Goal: Information Seeking & Learning: Learn about a topic

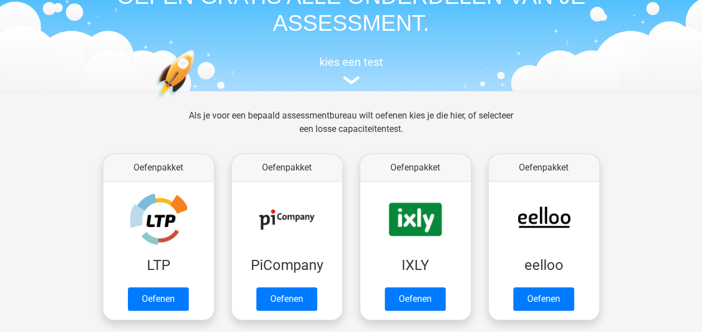
scroll to position [64, 0]
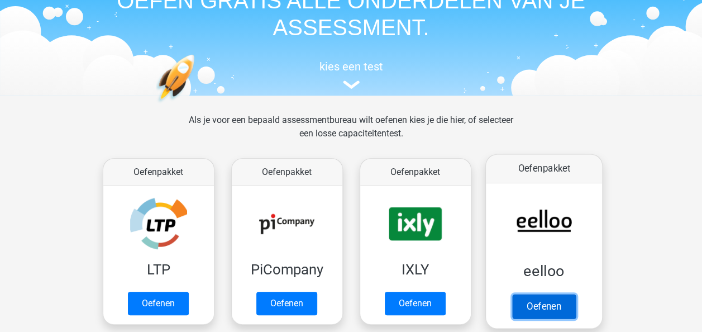
click at [553, 311] on link "Oefenen" at bounding box center [543, 306] width 64 height 25
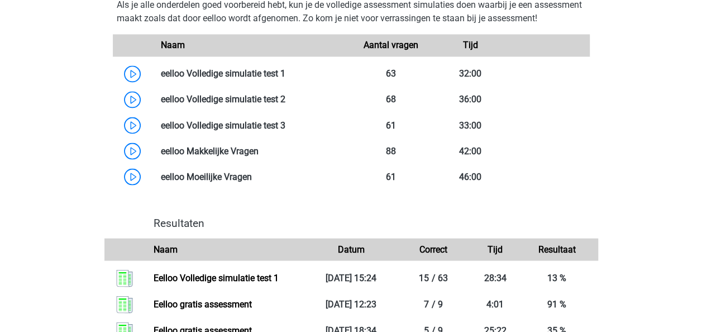
scroll to position [946, 0]
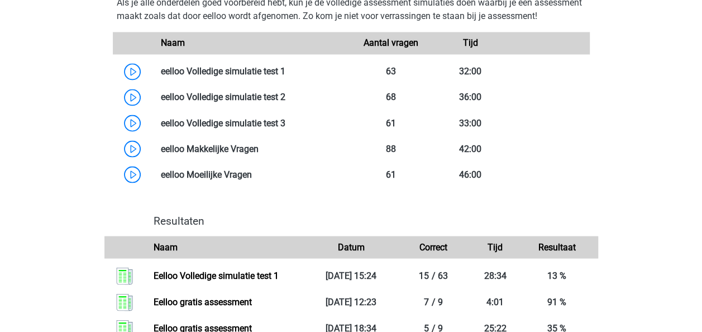
drag, startPoint x: 683, startPoint y: 173, endPoint x: 701, endPoint y: 210, distance: 40.9
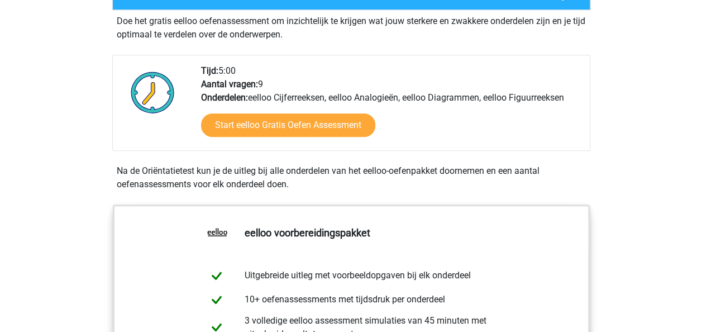
scroll to position [234, 0]
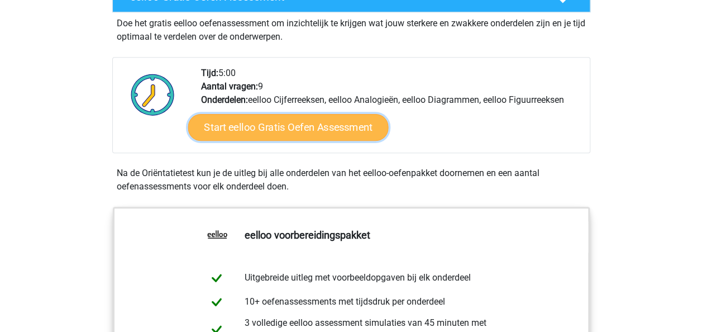
click at [286, 128] on link "Start eelloo Gratis Oefen Assessment" at bounding box center [288, 127] width 200 height 27
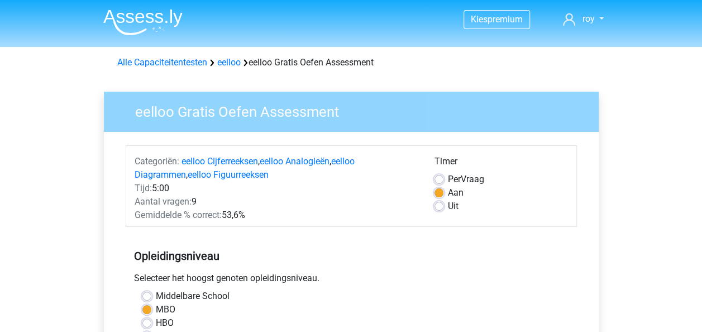
scroll to position [290, 0]
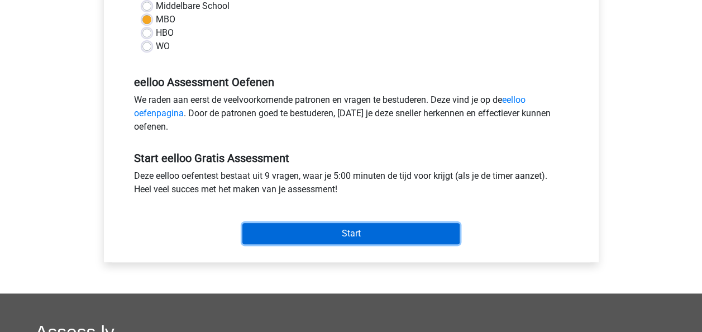
click at [426, 229] on input "Start" at bounding box center [350, 233] width 217 height 21
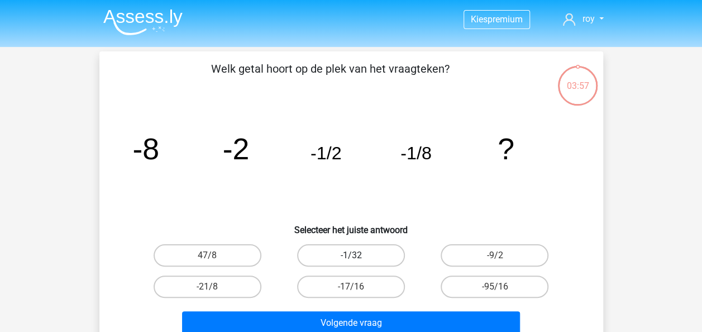
click at [363, 253] on label "-1/32" at bounding box center [351, 255] width 108 height 22
click at [358, 255] on input "-1/32" at bounding box center [354, 258] width 7 height 7
radio input "true"
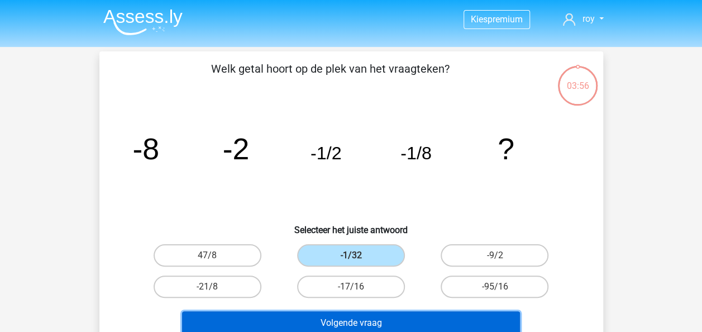
click at [396, 325] on button "Volgende vraag" at bounding box center [351, 322] width 338 height 23
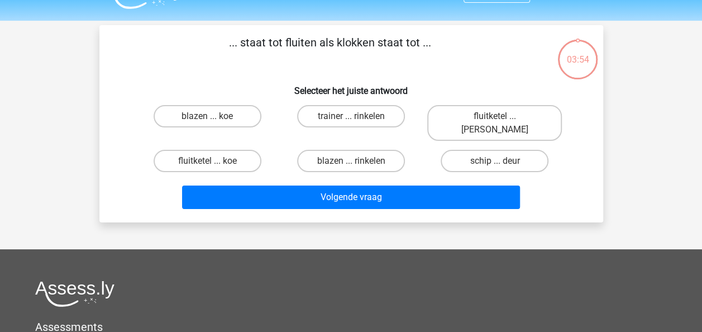
scroll to position [51, 0]
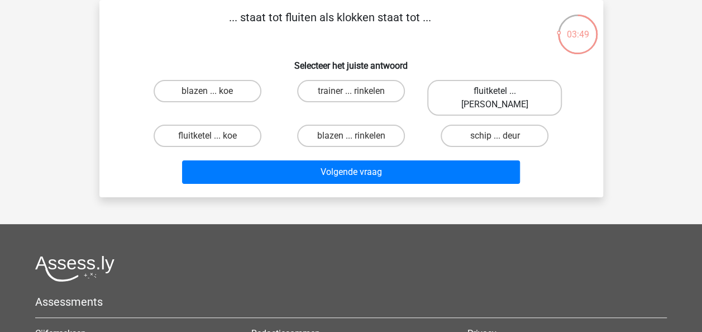
click at [476, 97] on label "fluitketel ... luiden" at bounding box center [494, 98] width 135 height 36
click at [495, 97] on input "fluitketel ... luiden" at bounding box center [498, 94] width 7 height 7
radio input "true"
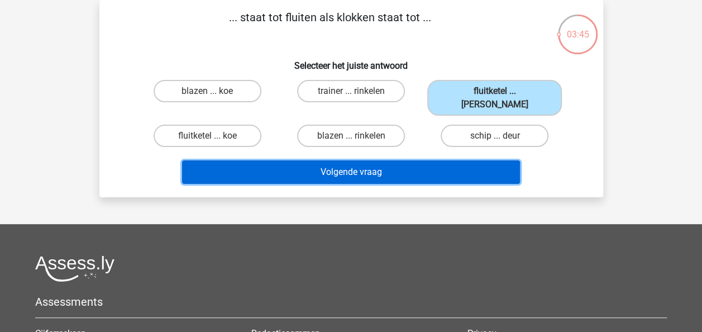
click at [435, 160] on button "Volgende vraag" at bounding box center [351, 171] width 338 height 23
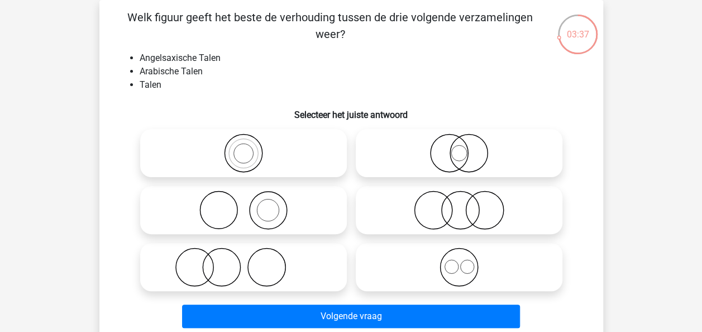
click at [416, 286] on icon at bounding box center [459, 266] width 198 height 39
click at [459, 261] on input "radio" at bounding box center [462, 257] width 7 height 7
radio input "true"
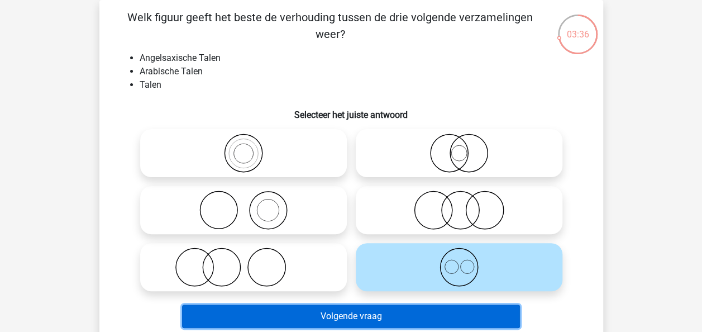
click at [438, 308] on button "Volgende vraag" at bounding box center [351, 315] width 338 height 23
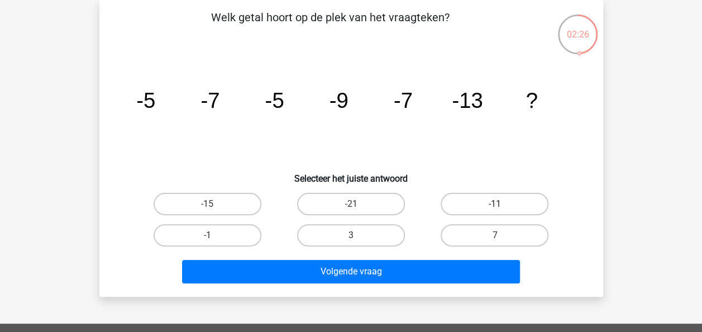
click at [469, 210] on label "-11" at bounding box center [494, 204] width 108 height 22
click at [495, 210] on input "-11" at bounding box center [498, 207] width 7 height 7
radio input "true"
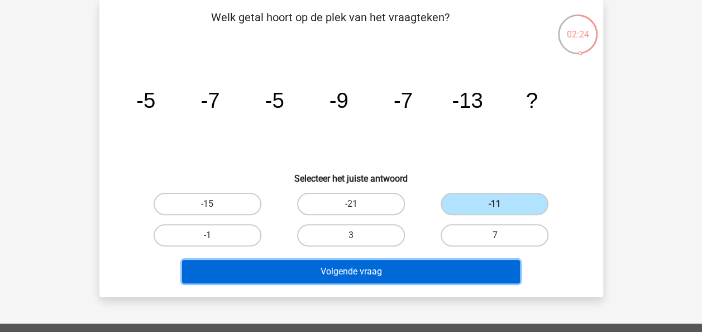
click at [458, 261] on button "Volgende vraag" at bounding box center [351, 271] width 338 height 23
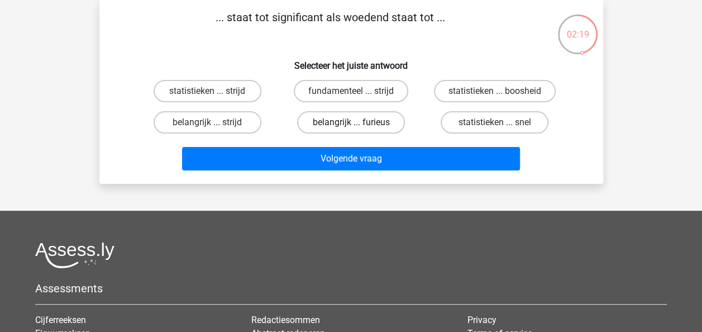
click at [357, 119] on label "belangrijk ... furieus" at bounding box center [351, 122] width 108 height 22
click at [357, 122] on input "belangrijk ... furieus" at bounding box center [354, 125] width 7 height 7
radio input "true"
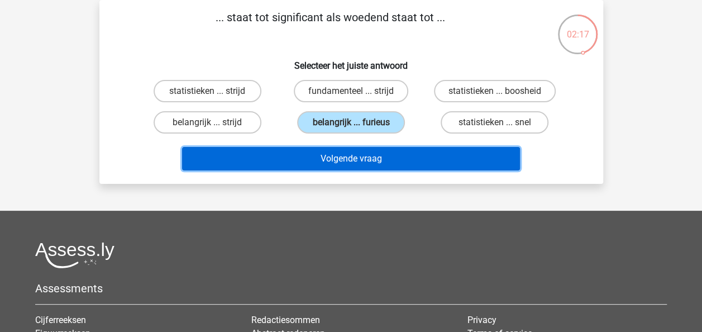
click at [373, 160] on button "Volgende vraag" at bounding box center [351, 158] width 338 height 23
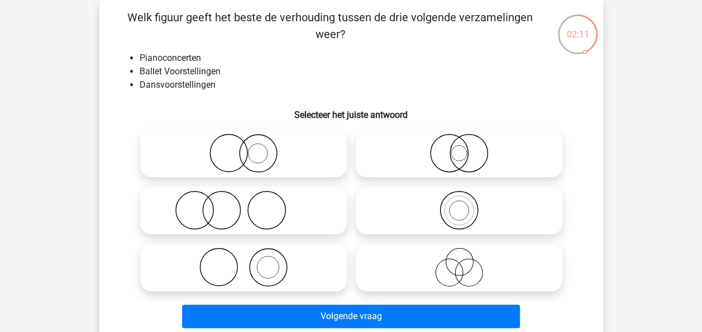
click at [278, 268] on circle at bounding box center [268, 267] width 22 height 22
click at [251, 261] on input "radio" at bounding box center [246, 257] width 7 height 7
radio input "true"
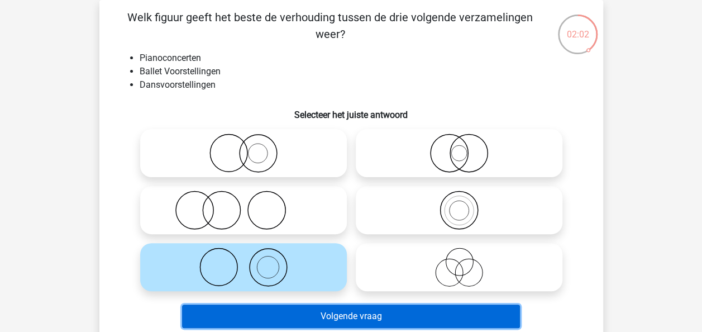
click at [389, 307] on button "Volgende vraag" at bounding box center [351, 315] width 338 height 23
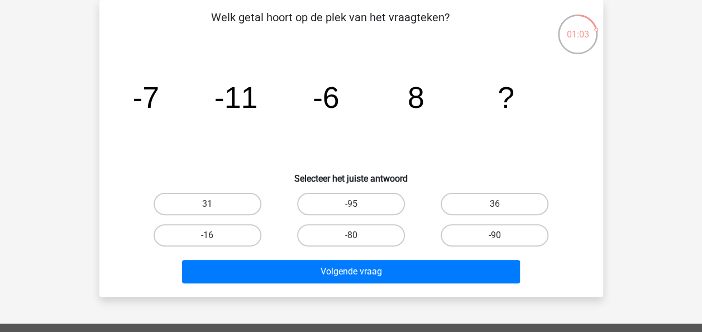
click at [209, 207] on input "31" at bounding box center [210, 207] width 7 height 7
radio input "true"
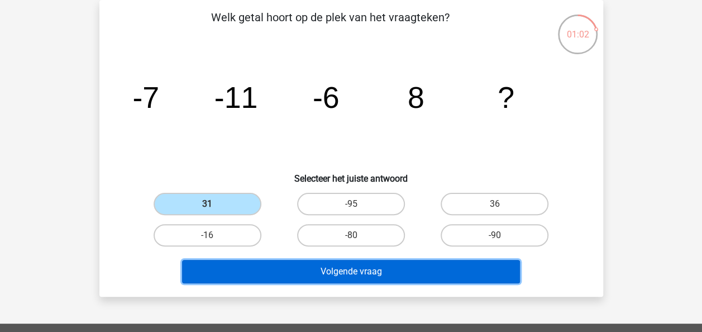
click at [241, 275] on button "Volgende vraag" at bounding box center [351, 271] width 338 height 23
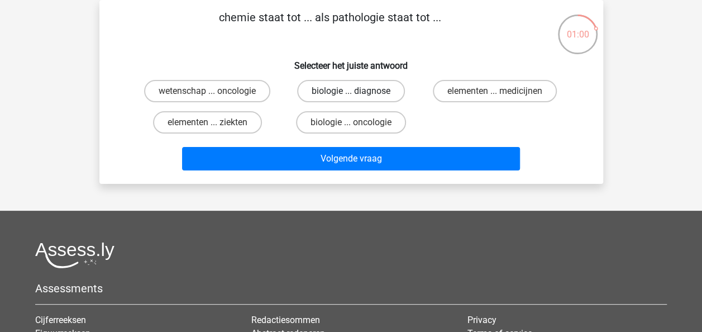
click at [382, 85] on label "biologie ... diagnose" at bounding box center [351, 91] width 108 height 22
click at [358, 91] on input "biologie ... diagnose" at bounding box center [354, 94] width 7 height 7
radio input "true"
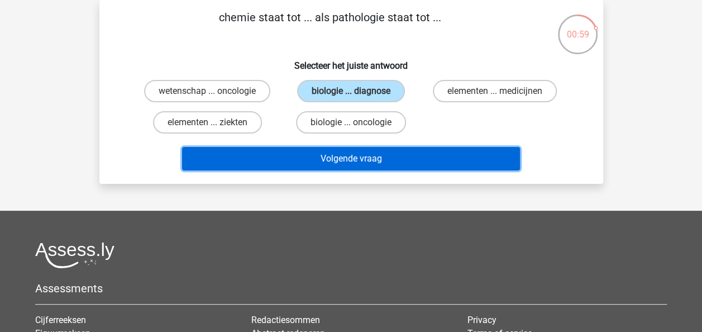
click at [344, 160] on button "Volgende vraag" at bounding box center [351, 158] width 338 height 23
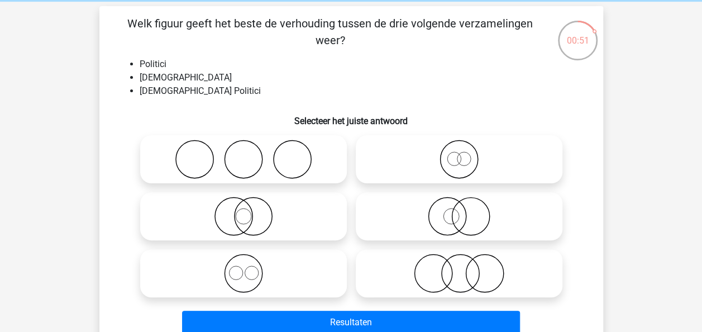
scroll to position [48, 0]
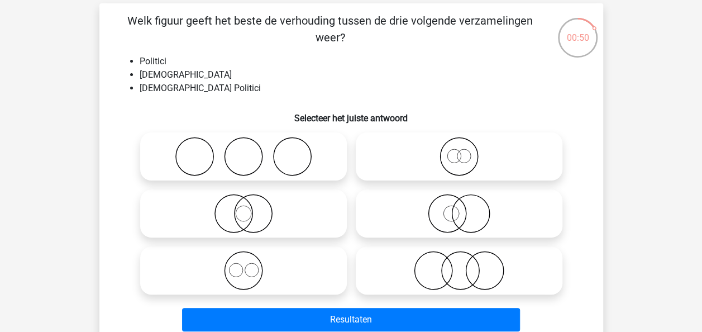
click at [265, 169] on icon at bounding box center [244, 156] width 198 height 39
click at [251, 151] on input "radio" at bounding box center [246, 146] width 7 height 7
radio input "true"
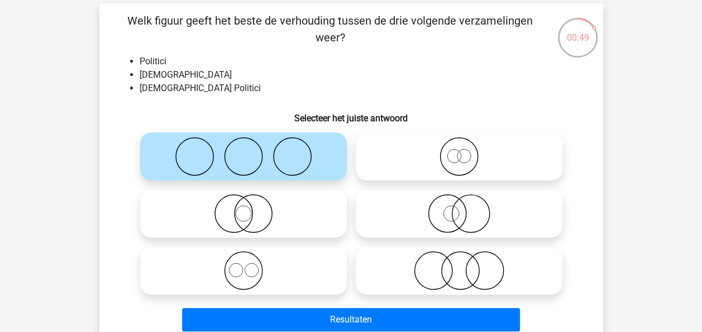
click at [265, 175] on icon at bounding box center [244, 156] width 198 height 39
click at [251, 151] on input "radio" at bounding box center [246, 146] width 7 height 7
click at [258, 289] on label at bounding box center [243, 270] width 207 height 48
click at [251, 265] on input "radio" at bounding box center [246, 260] width 7 height 7
radio input "true"
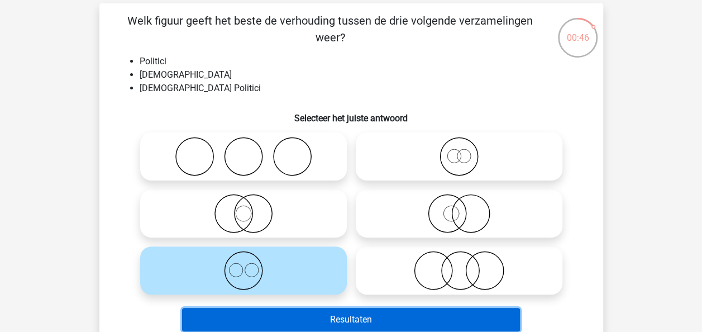
click at [262, 325] on button "Resultaten" at bounding box center [351, 319] width 338 height 23
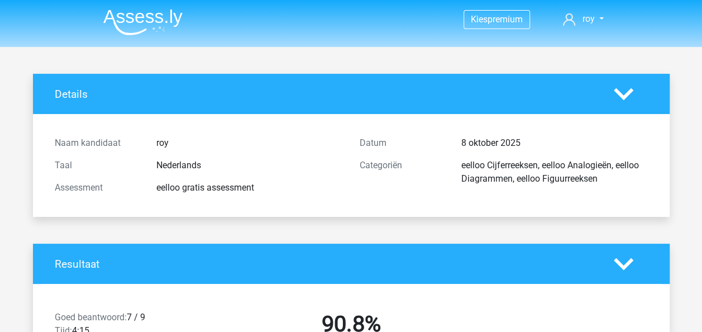
drag, startPoint x: 444, startPoint y: 244, endPoint x: 452, endPoint y: 238, distance: 10.3
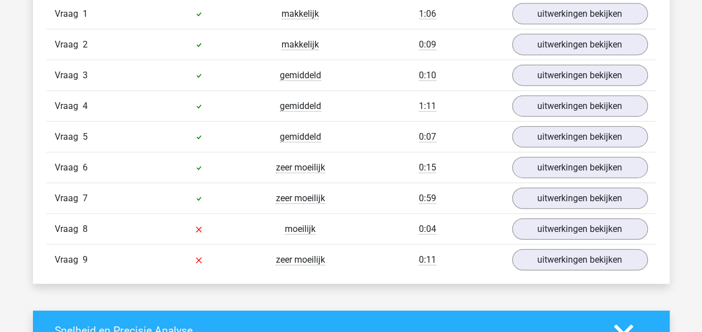
scroll to position [1266, 0]
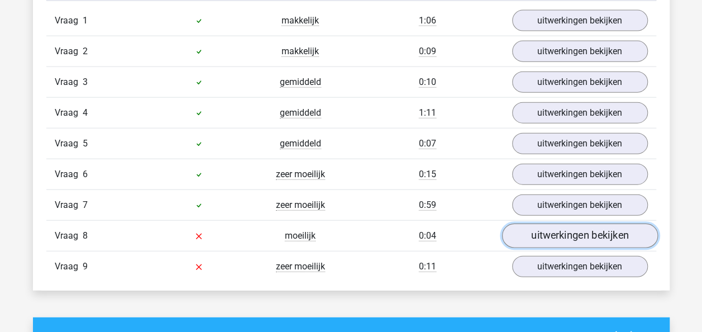
click at [539, 230] on link "uitwerkingen bekijken" at bounding box center [579, 235] width 156 height 25
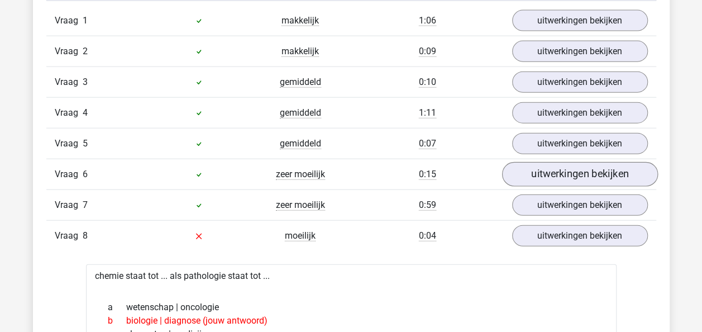
click at [591, 179] on div "Vraag 6 zeer moeilijk 0:15 uitwerkingen bekijken" at bounding box center [350, 174] width 609 height 31
click at [591, 176] on link "uitwerkingen bekijken" at bounding box center [579, 174] width 156 height 25
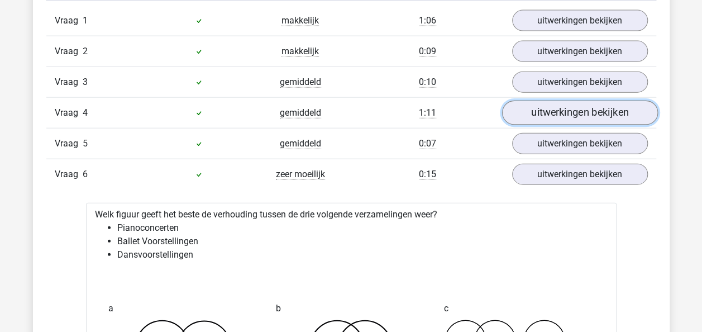
click at [607, 109] on link "uitwerkingen bekijken" at bounding box center [579, 112] width 156 height 25
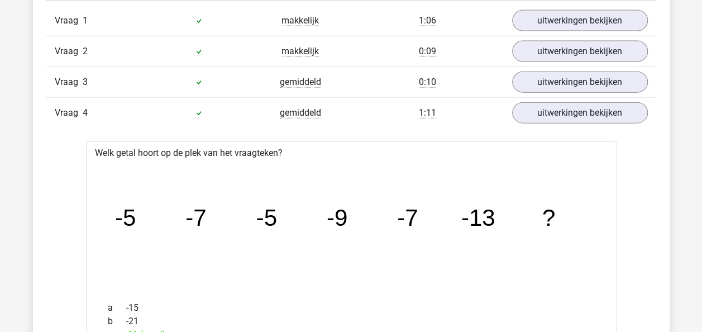
drag, startPoint x: 701, startPoint y: 116, endPoint x: 704, endPoint y: 127, distance: 12.2
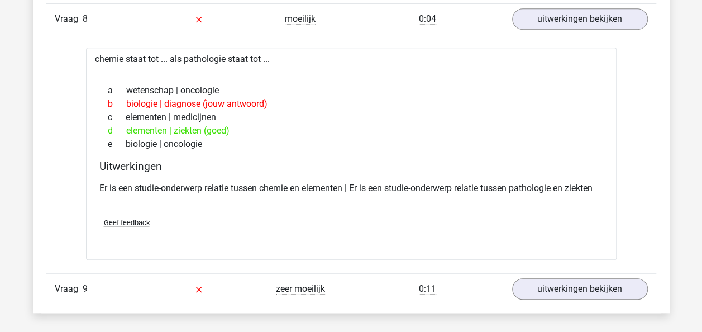
scroll to position [2399, 0]
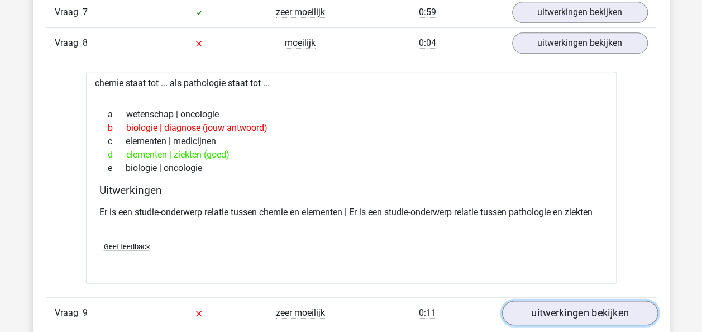
click at [565, 300] on link "uitwerkingen bekijken" at bounding box center [579, 312] width 156 height 25
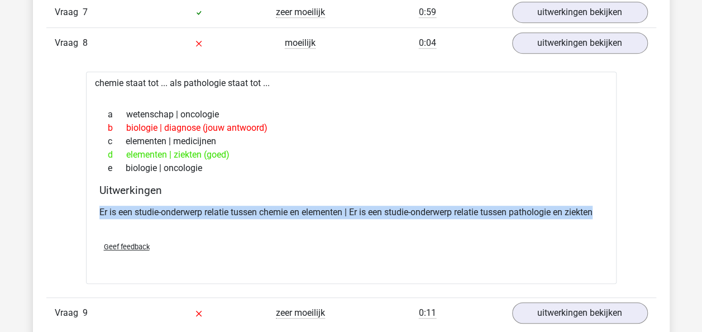
drag, startPoint x: 698, startPoint y: 194, endPoint x: 709, endPoint y: 188, distance: 13.5
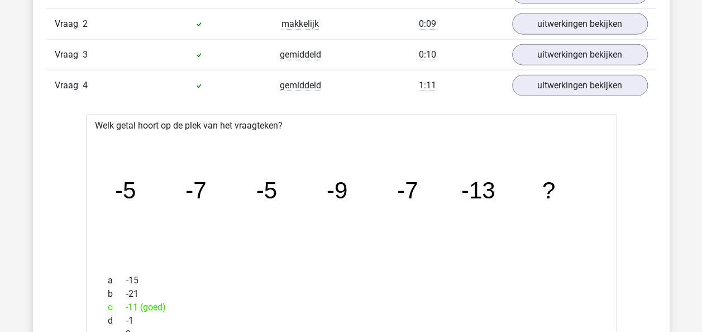
scroll to position [1316, 0]
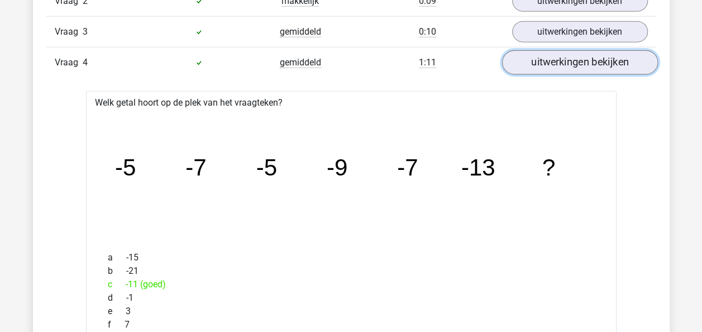
click at [589, 65] on link "uitwerkingen bekijken" at bounding box center [579, 62] width 156 height 25
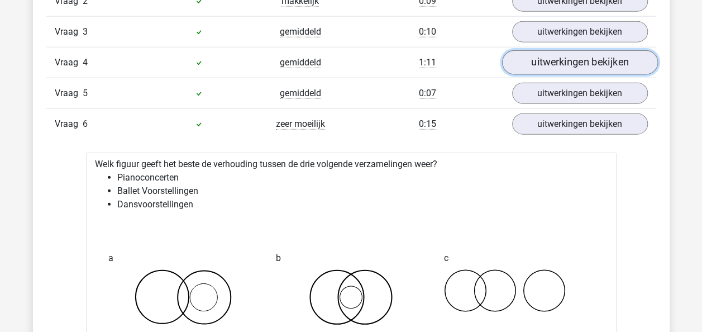
click at [593, 56] on link "uitwerkingen bekijken" at bounding box center [579, 62] width 156 height 25
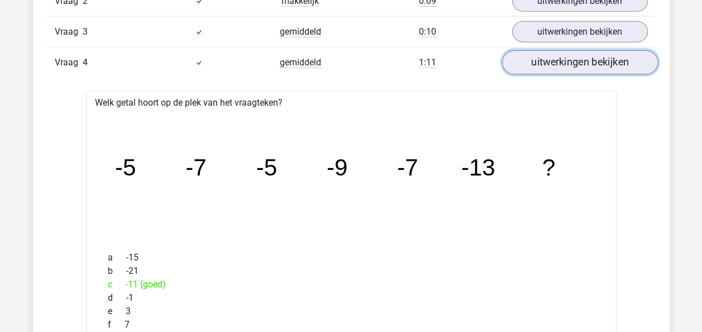
click at [591, 60] on link "uitwerkingen bekijken" at bounding box center [579, 62] width 156 height 25
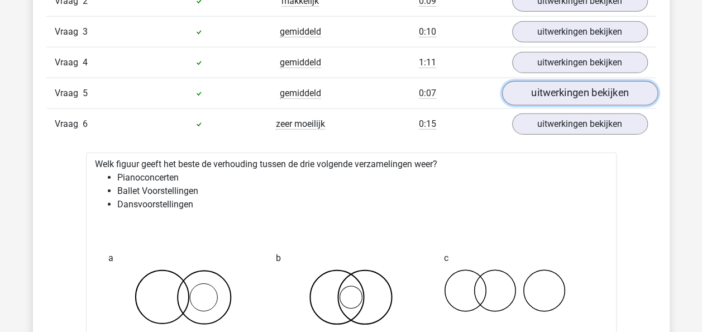
click at [589, 92] on link "uitwerkingen bekijken" at bounding box center [579, 93] width 156 height 25
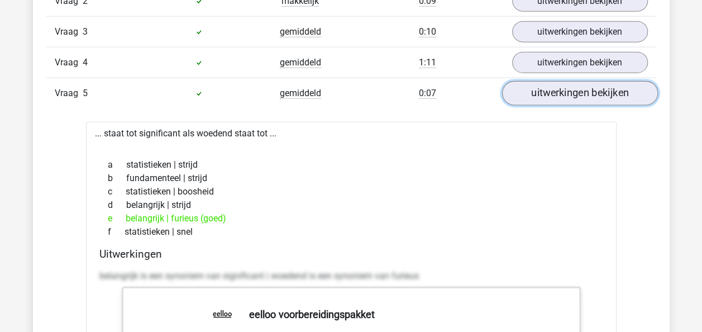
click at [589, 92] on link "uitwerkingen bekijken" at bounding box center [579, 93] width 156 height 25
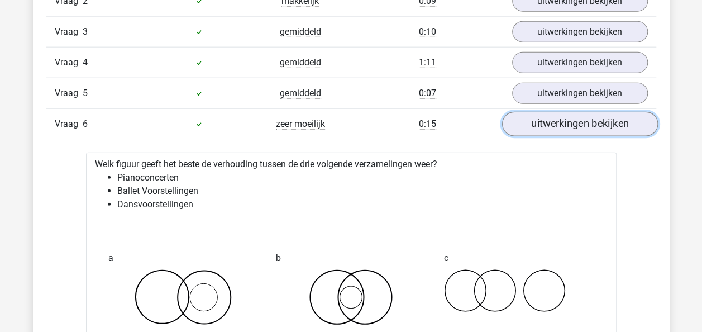
click at [602, 114] on link "uitwerkingen bekijken" at bounding box center [579, 124] width 156 height 25
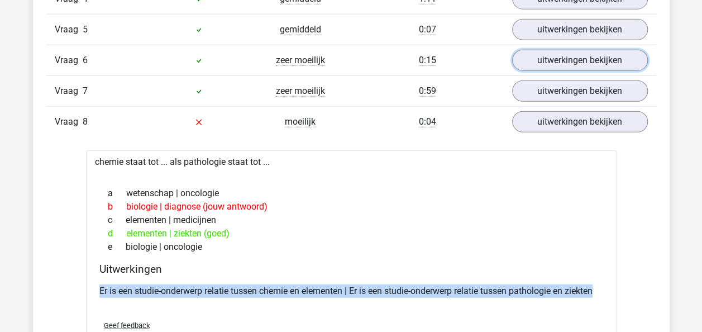
scroll to position [1407, 0]
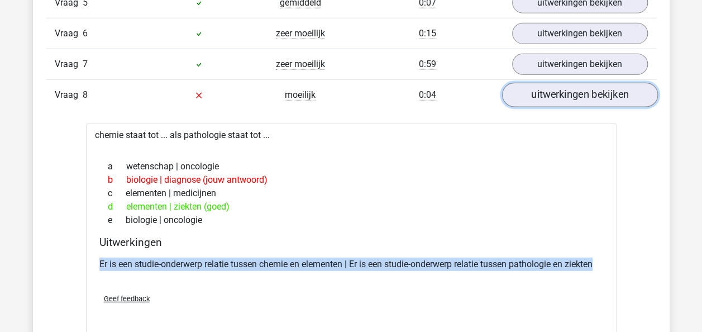
click at [560, 83] on link "uitwerkingen bekijken" at bounding box center [579, 95] width 156 height 25
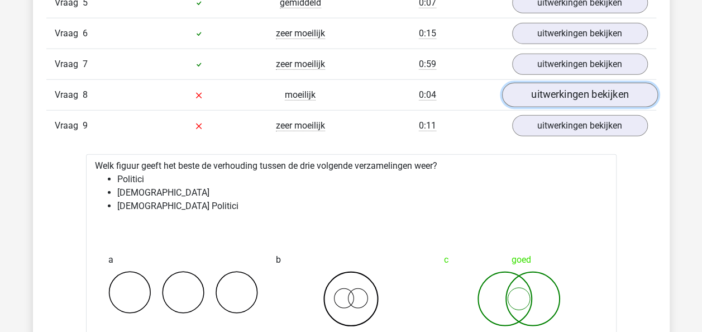
click at [555, 90] on link "uitwerkingen bekijken" at bounding box center [579, 95] width 156 height 25
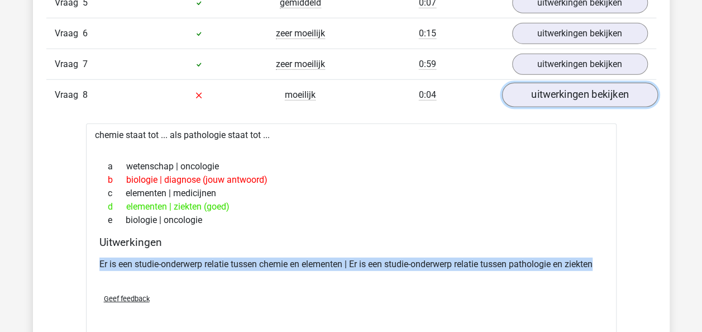
click at [545, 92] on link "uitwerkingen bekijken" at bounding box center [579, 95] width 156 height 25
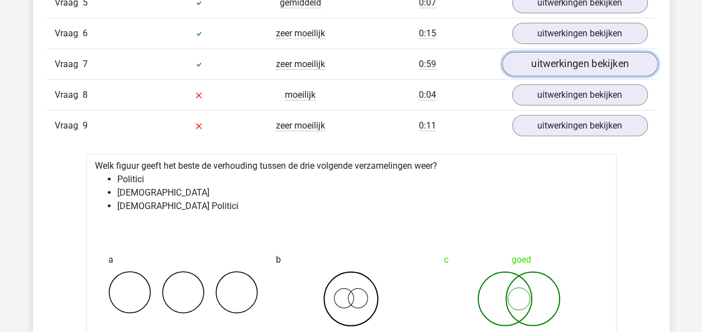
click at [550, 65] on link "uitwerkingen bekijken" at bounding box center [579, 64] width 156 height 25
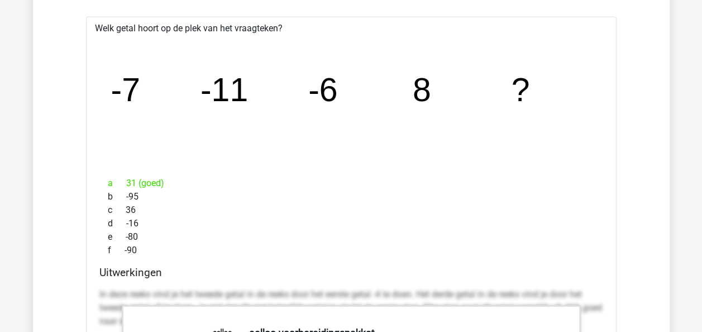
scroll to position [1488, 0]
